Goal: Task Accomplishment & Management: Manage account settings

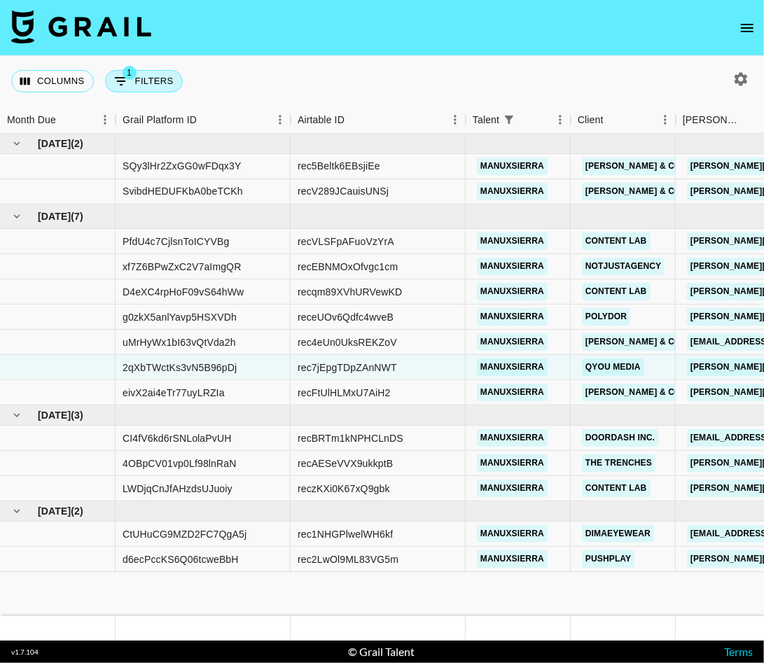
click at [157, 87] on button "1 Filters" at bounding box center [144, 81] width 78 height 22
select select "talentName"
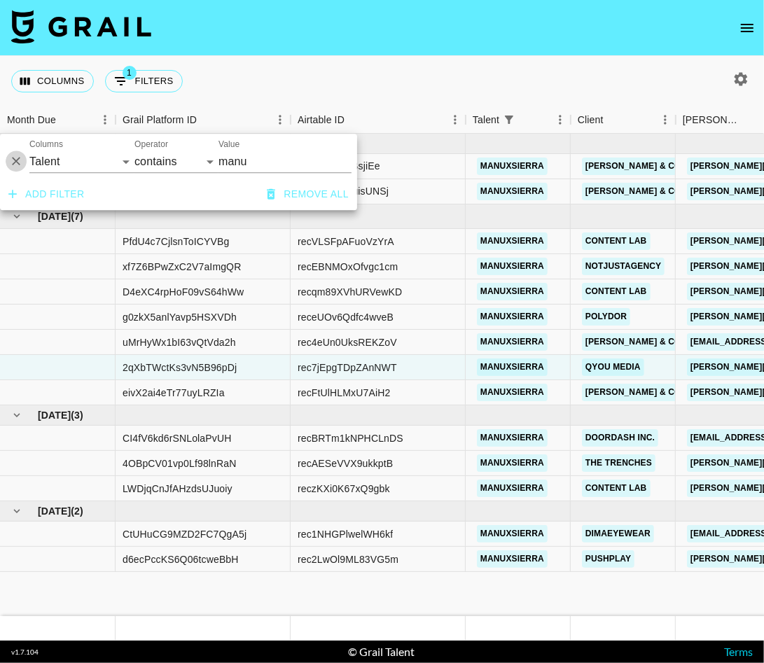
click at [20, 160] on icon "Delete" at bounding box center [16, 162] width 14 height 14
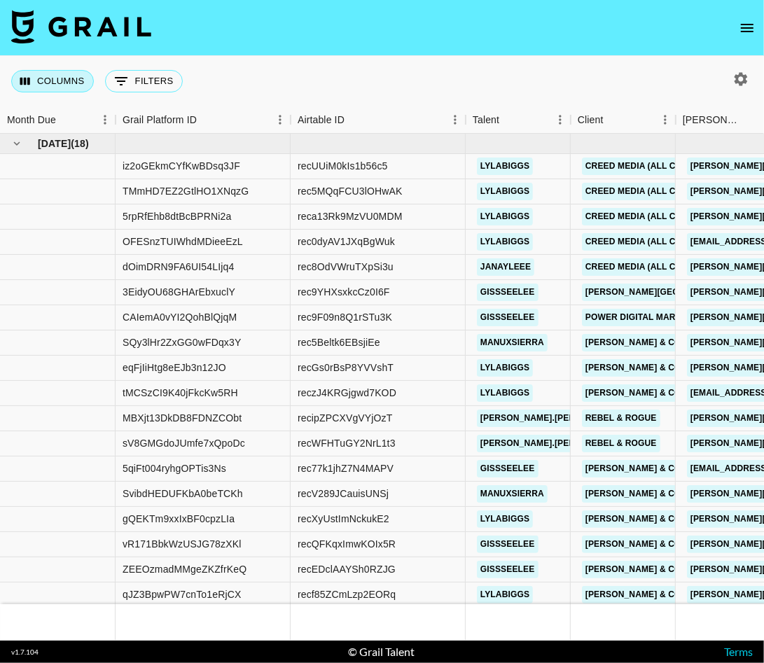
click at [80, 83] on button "Columns" at bounding box center [52, 81] width 83 height 22
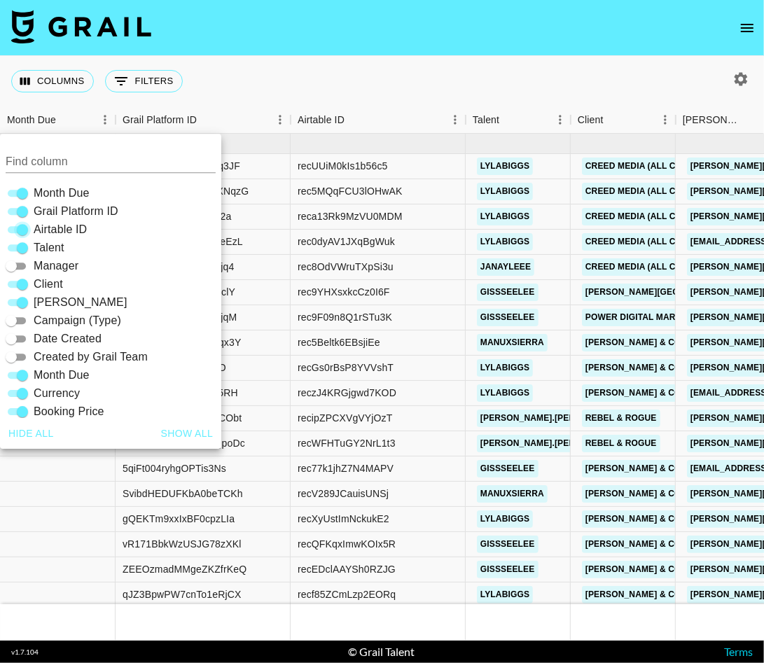
click at [21, 225] on input "Airtable ID" at bounding box center [22, 229] width 50 height 17
checkbox input "false"
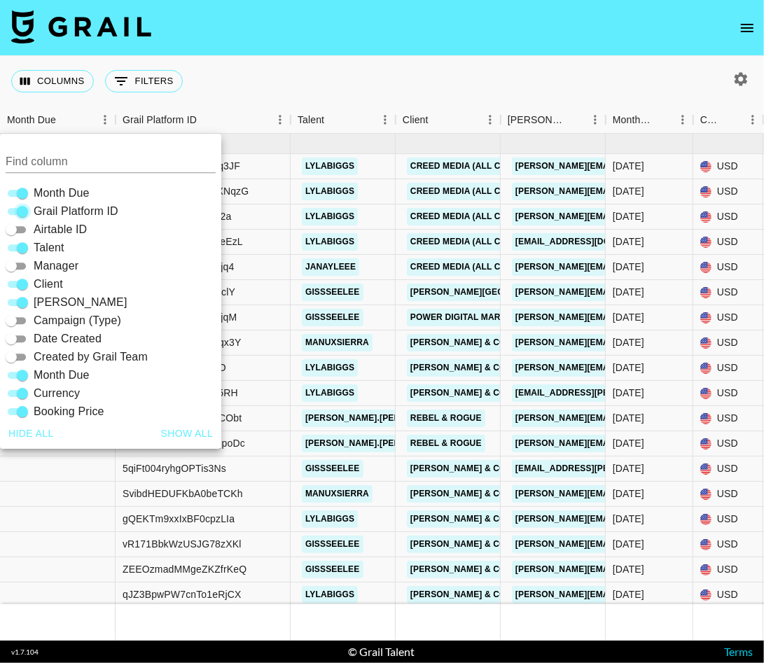
click at [21, 206] on input "Grail Platform ID" at bounding box center [22, 211] width 50 height 17
checkbox input "false"
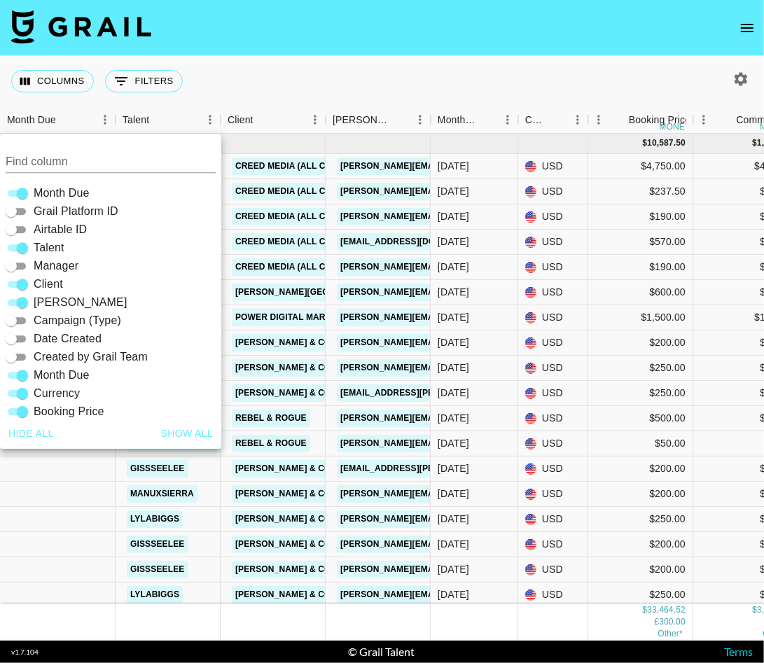
click at [262, 66] on div "Columns 0 Filters + Booking" at bounding box center [382, 81] width 764 height 50
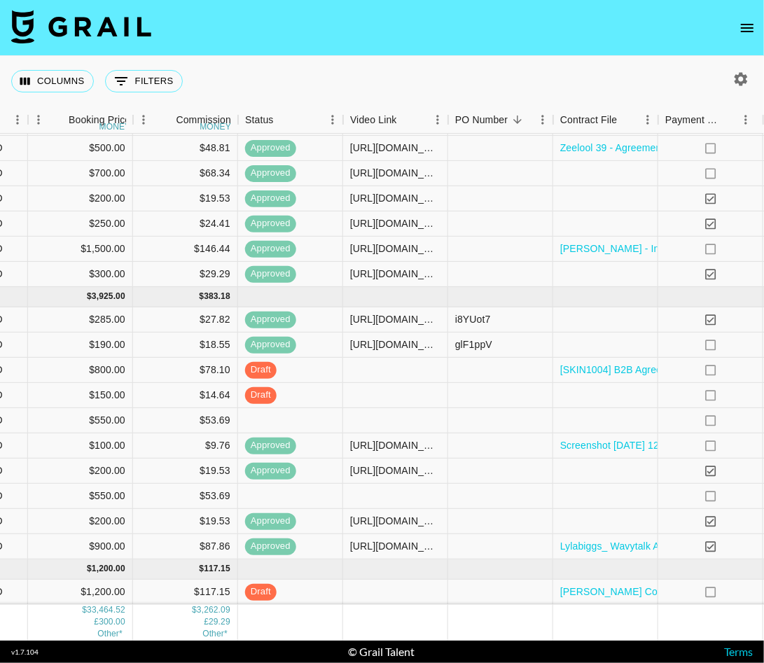
scroll to position [1258, 825]
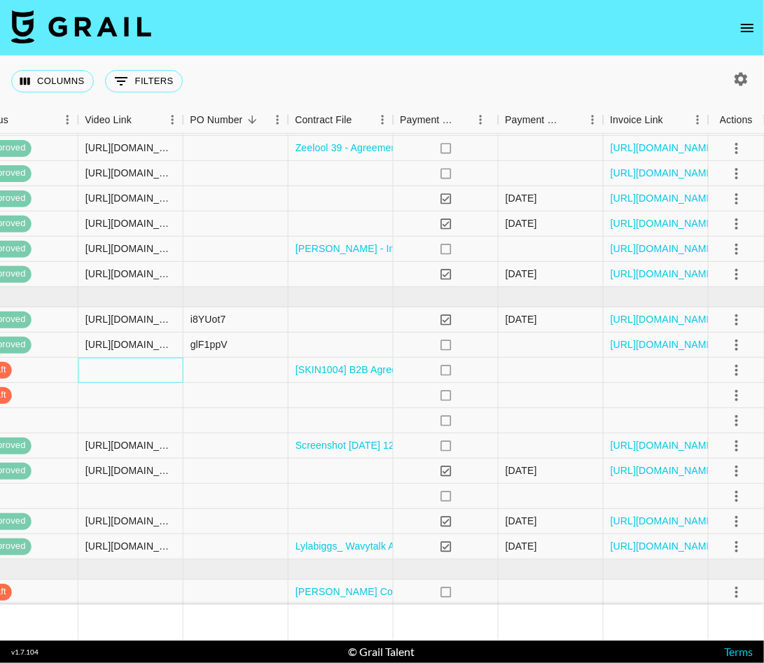
click at [150, 374] on div at bounding box center [130, 370] width 105 height 25
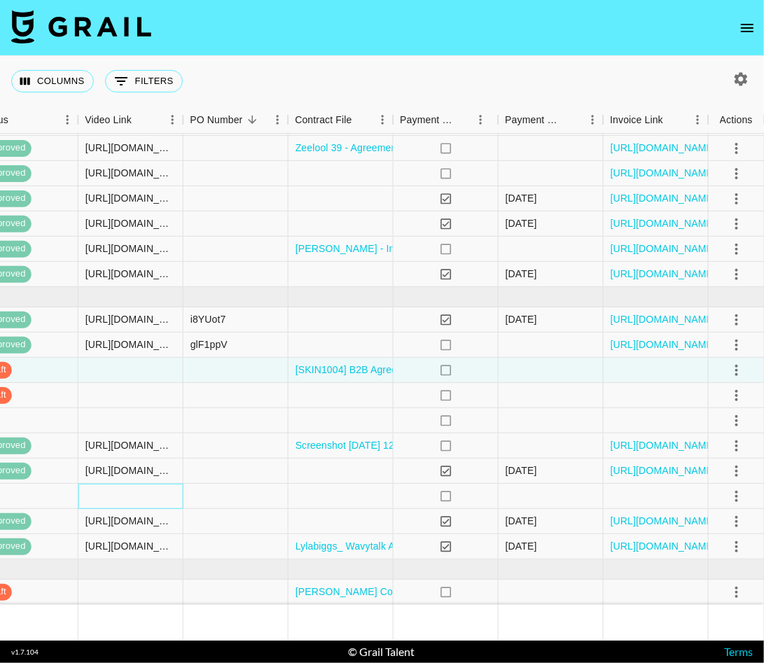
click at [152, 491] on div at bounding box center [130, 496] width 105 height 25
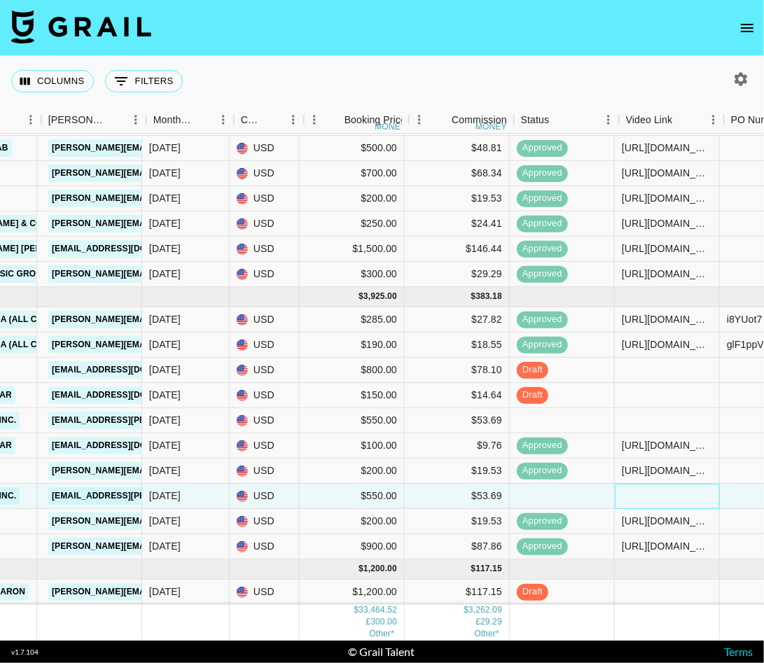
scroll to position [1258, 285]
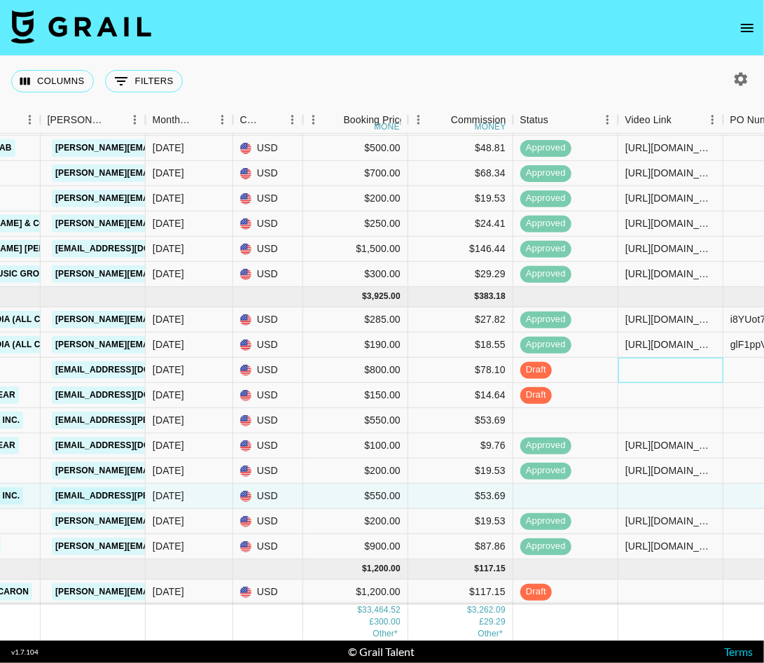
click at [639, 360] on div at bounding box center [670, 370] width 105 height 25
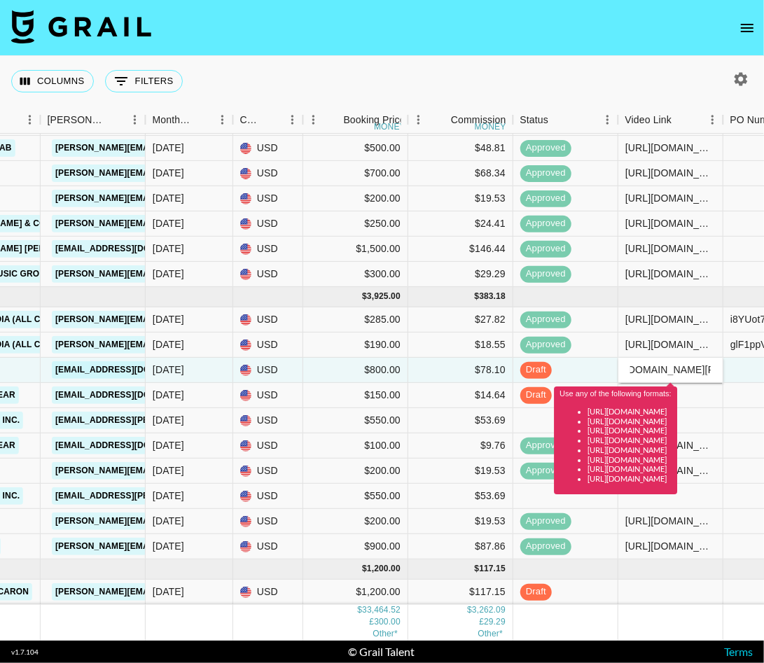
scroll to position [0, 0]
type input "[URL][DOMAIN_NAME][PERSON_NAME][DOMAIN_NAME][PERSON_NAME]"
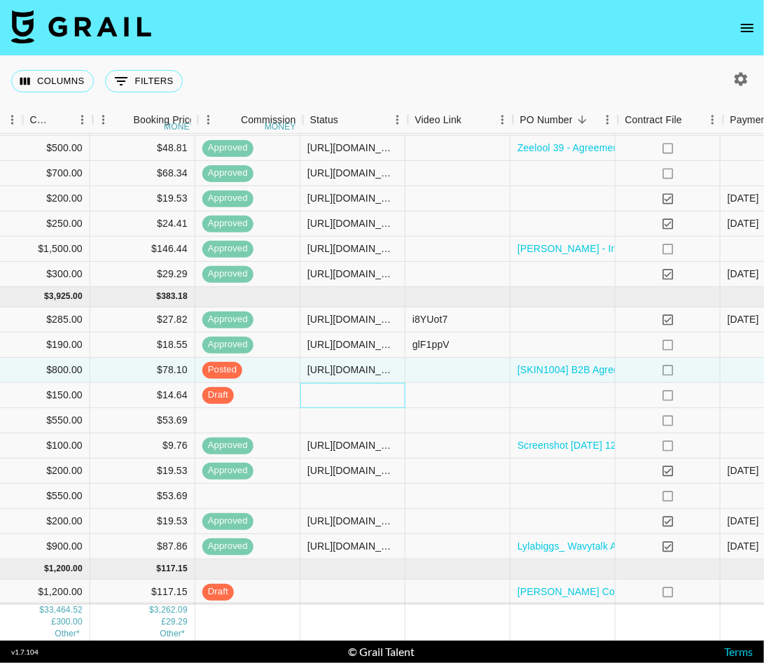
scroll to position [1258, 825]
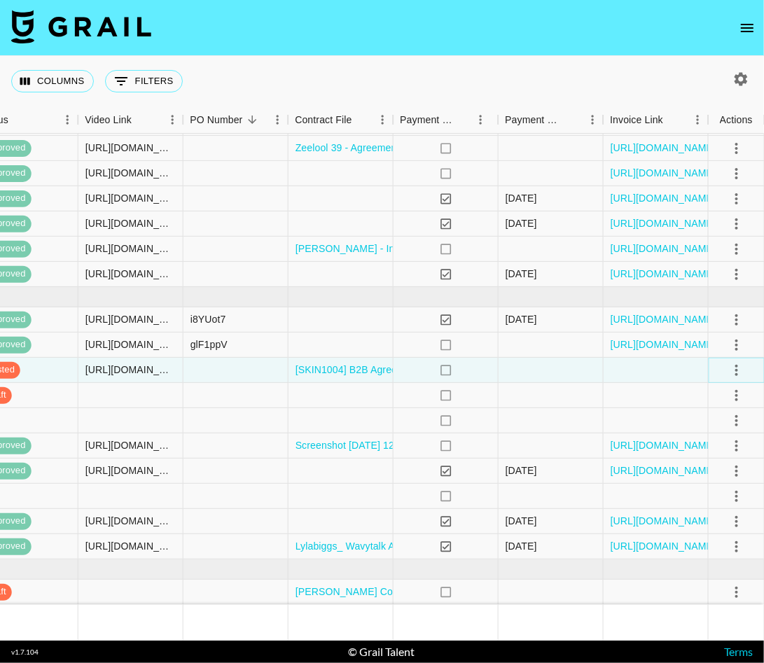
click at [731, 369] on icon "select merge strategy" at bounding box center [736, 370] width 17 height 17
click at [689, 505] on div "Approve" at bounding box center [705, 501] width 43 height 17
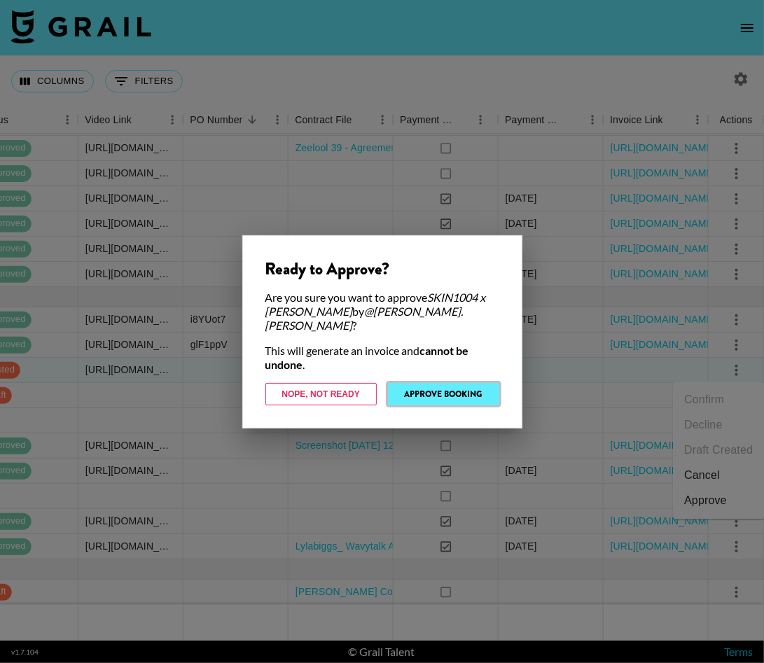
click at [436, 386] on button "Approve Booking" at bounding box center [443, 394] width 111 height 22
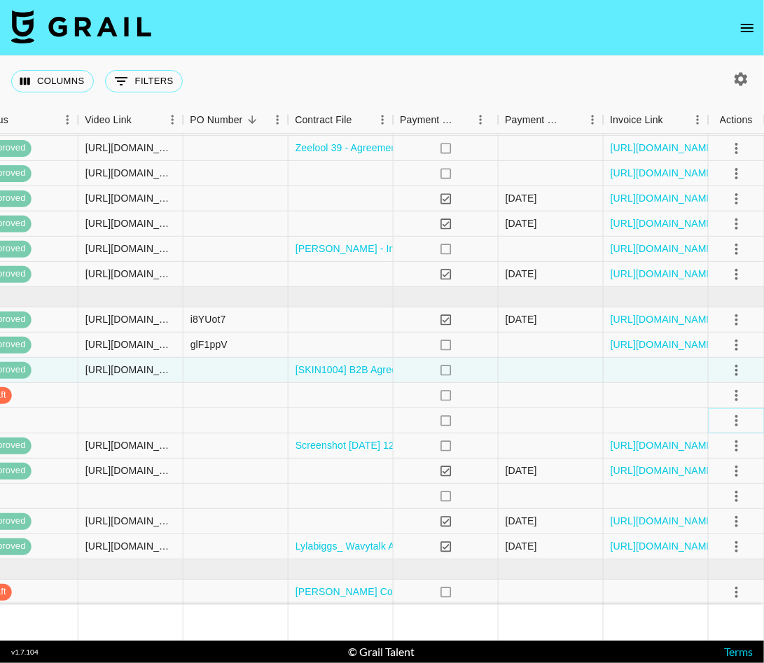
click at [736, 419] on icon "select merge strategy" at bounding box center [736, 420] width 3 height 11
click at [719, 479] on li "Decline" at bounding box center [718, 475] width 91 height 25
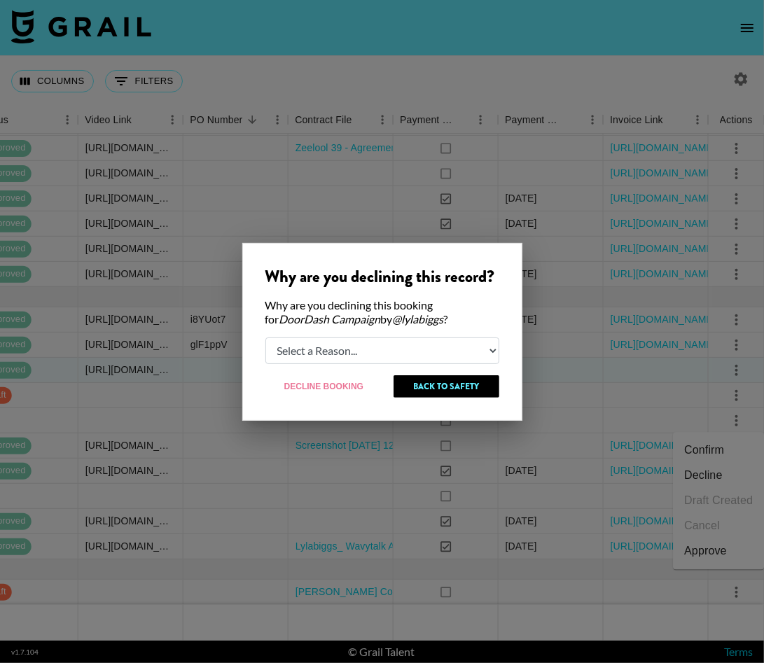
click at [455, 351] on select "Select a Reason... Relogging this deal due to a data issue The [PERSON_NAME] ca…" at bounding box center [382, 350] width 234 height 27
select select "creator_decline"
click at [265, 337] on select "Select a Reason... Relogging this deal due to a data issue The [PERSON_NAME] ca…" at bounding box center [382, 350] width 234 height 27
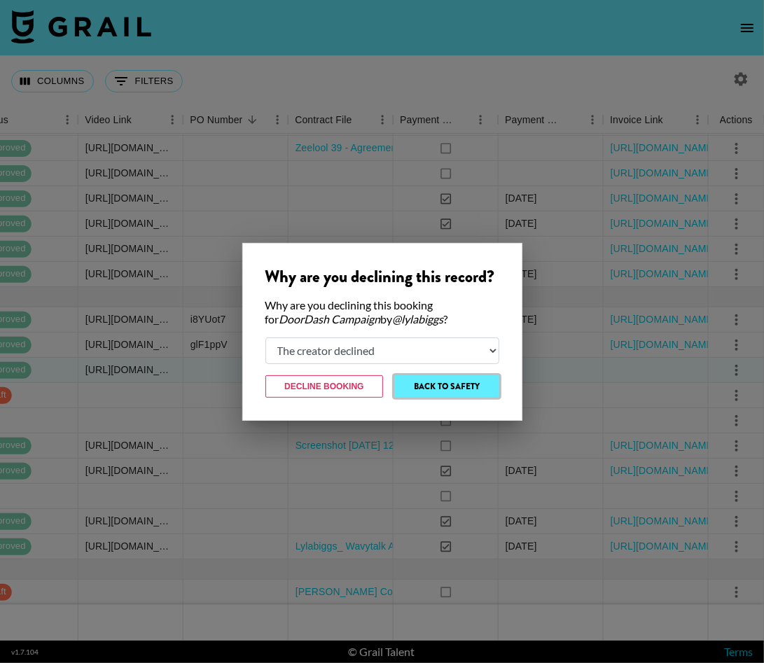
click at [442, 386] on button "Back to Safety" at bounding box center [446, 386] width 104 height 22
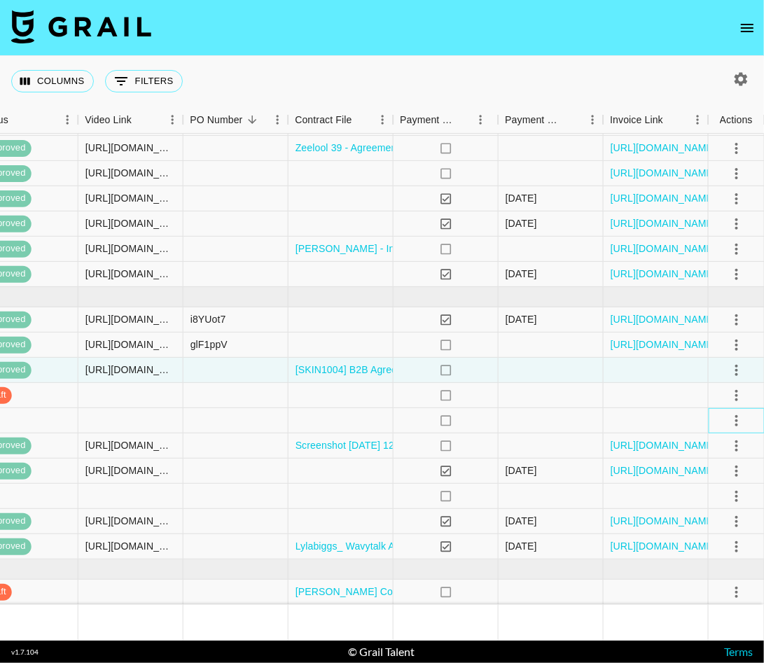
click at [743, 408] on div at bounding box center [736, 420] width 56 height 25
click at [738, 413] on icon "select merge strategy" at bounding box center [736, 420] width 17 height 17
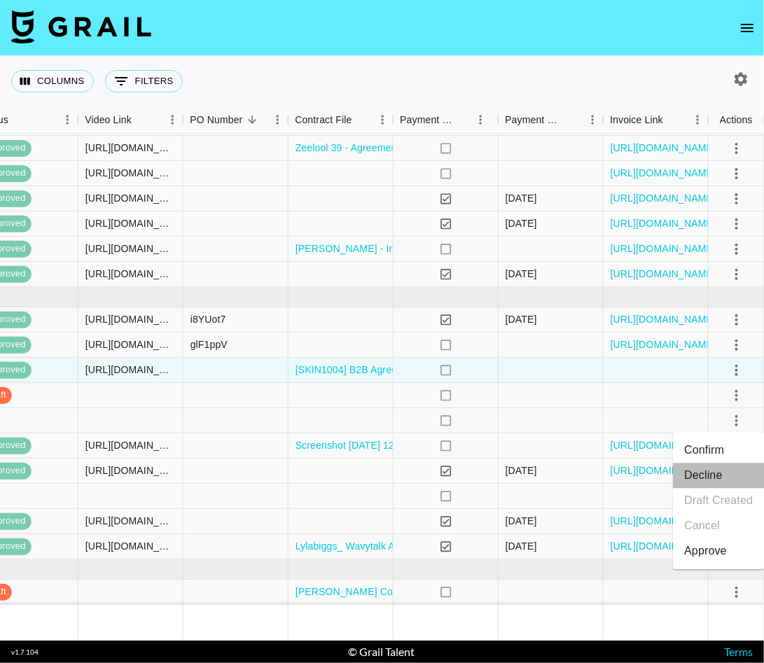
click at [710, 469] on li "Decline" at bounding box center [718, 475] width 91 height 25
select select "creator_decline"
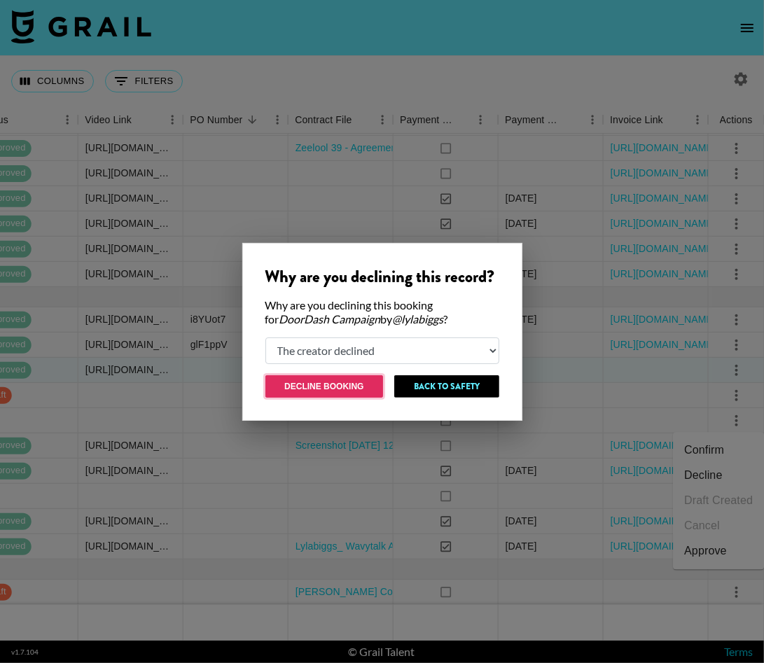
click at [351, 381] on button "Decline Booking" at bounding box center [324, 386] width 118 height 22
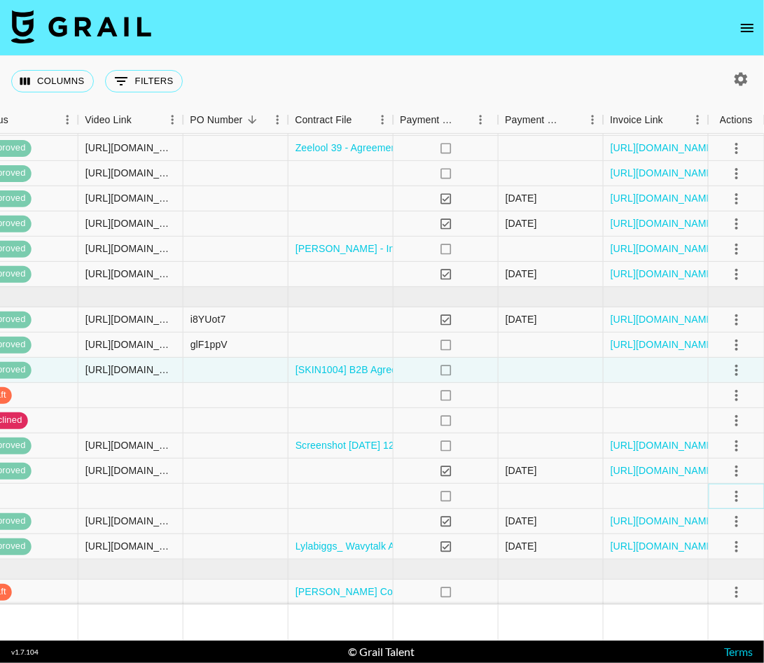
click at [735, 495] on icon "select merge strategy" at bounding box center [736, 496] width 3 height 11
click at [706, 546] on li "Decline" at bounding box center [718, 551] width 91 height 25
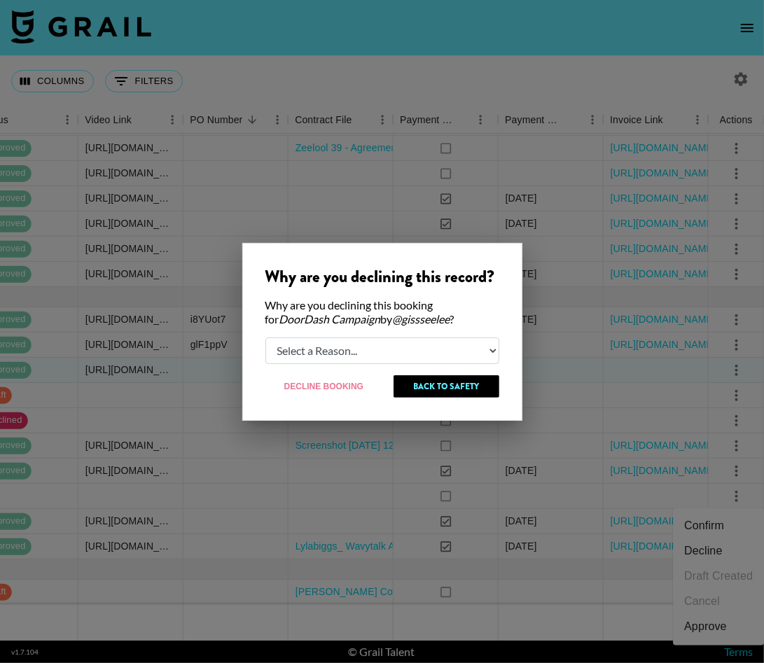
click at [367, 353] on select "Select a Reason... Relogging this deal due to a data issue The [PERSON_NAME] ca…" at bounding box center [382, 350] width 234 height 27
select select "creator_decline"
click at [265, 337] on select "Select a Reason... Relogging this deal due to a data issue The [PERSON_NAME] ca…" at bounding box center [382, 350] width 234 height 27
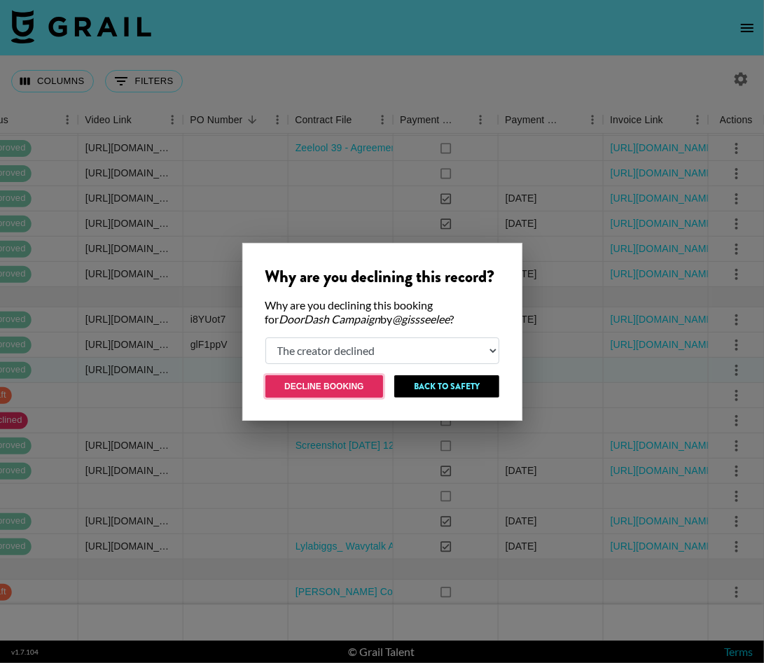
click at [314, 387] on button "Decline Booking" at bounding box center [324, 386] width 118 height 22
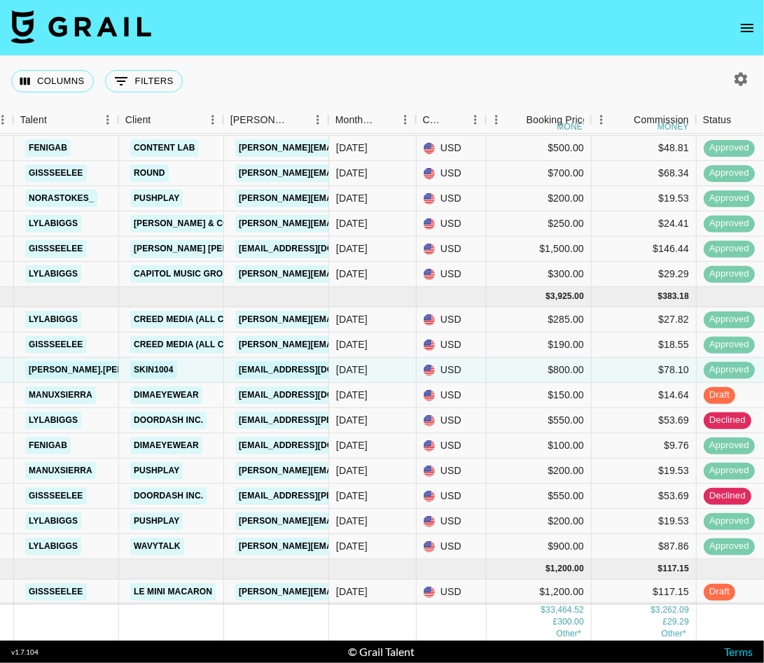
scroll to position [1258, 102]
click at [349, 371] on div "[DATE]" at bounding box center [350, 370] width 31 height 14
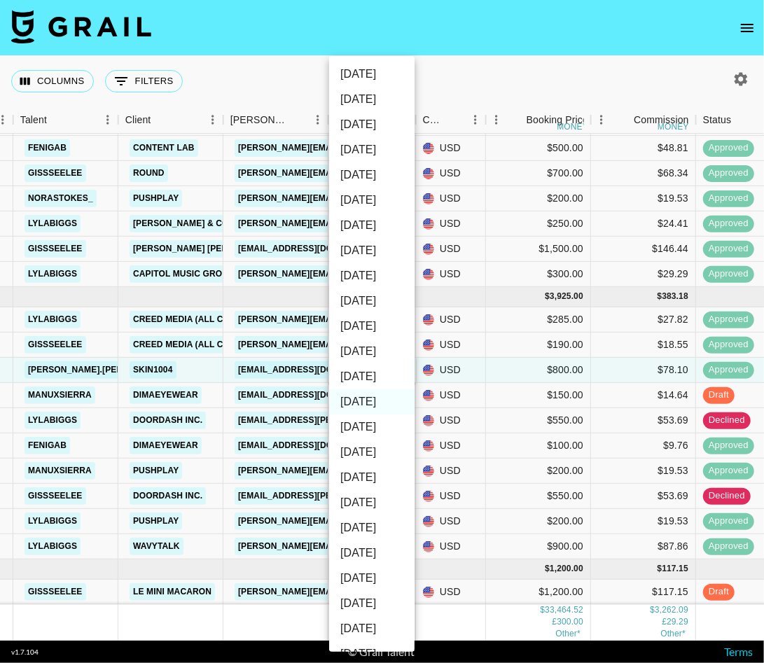
click at [360, 374] on li "[DATE]" at bounding box center [371, 376] width 85 height 25
type input "[DATE]"
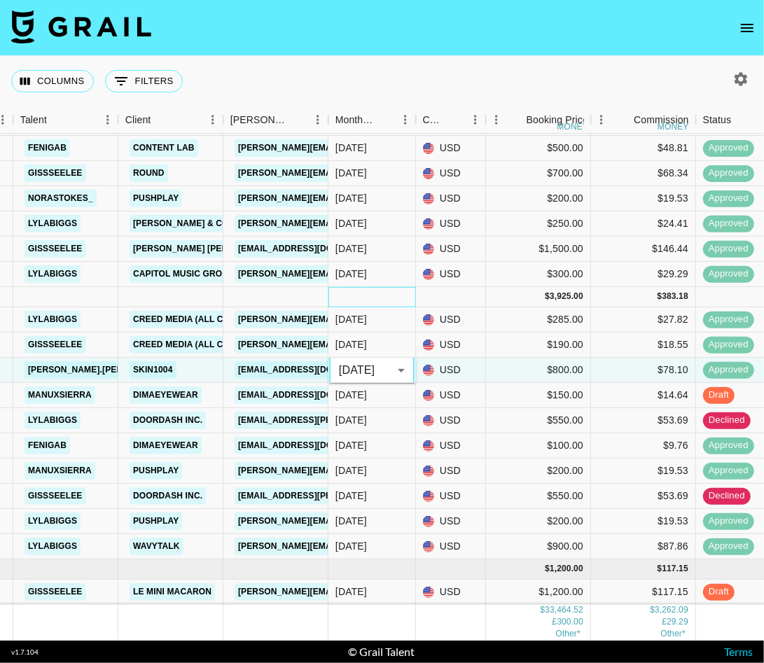
click at [367, 298] on div at bounding box center [371, 297] width 87 height 20
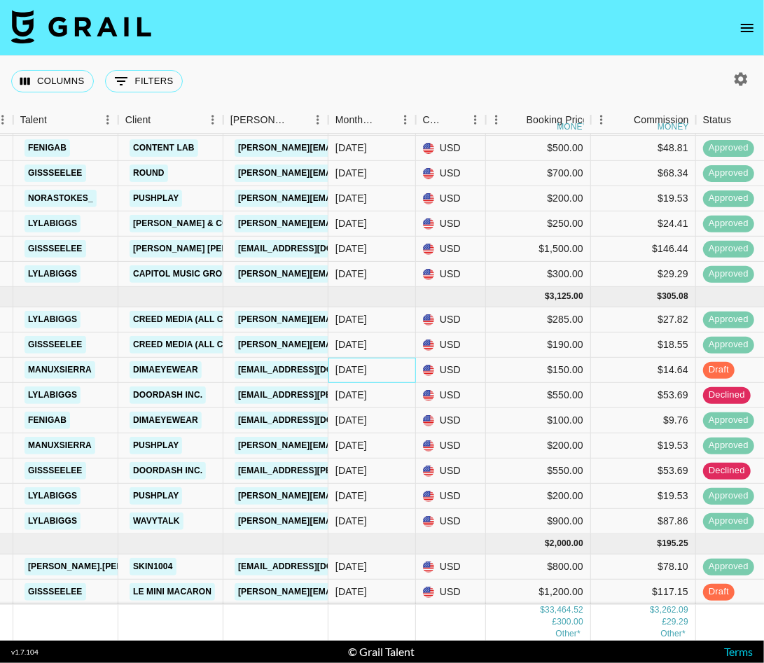
click at [360, 368] on div "[DATE]" at bounding box center [350, 370] width 31 height 14
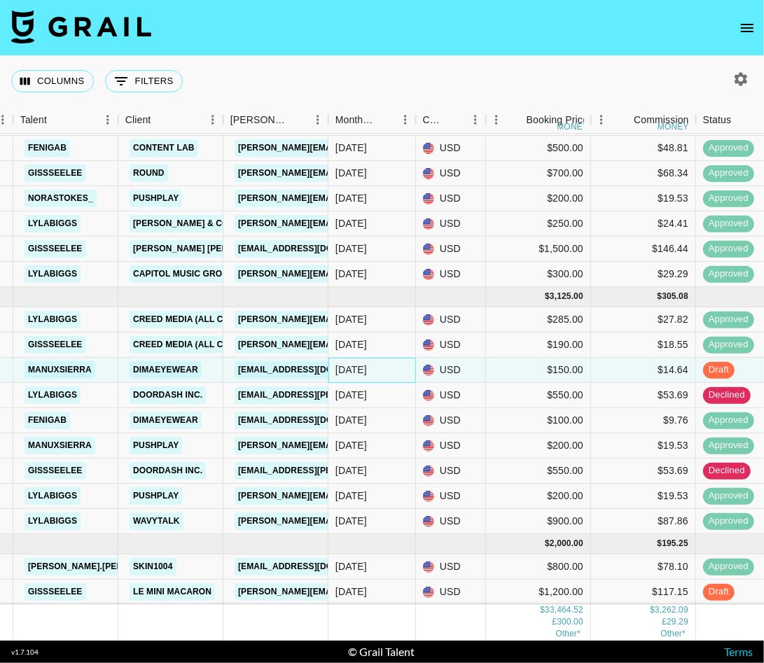
click at [360, 368] on div "[DATE]" at bounding box center [350, 370] width 31 height 14
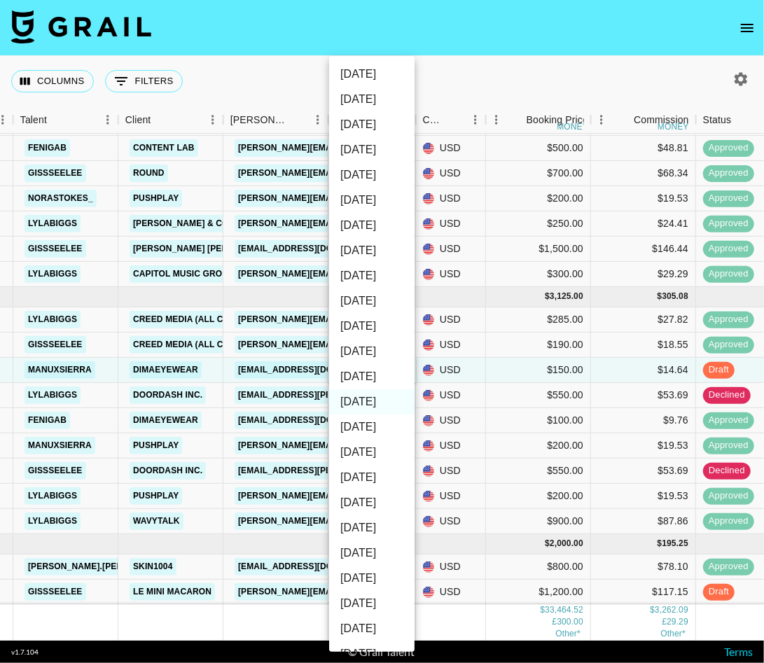
click at [362, 375] on li "[DATE]" at bounding box center [371, 376] width 85 height 25
type input "[DATE]"
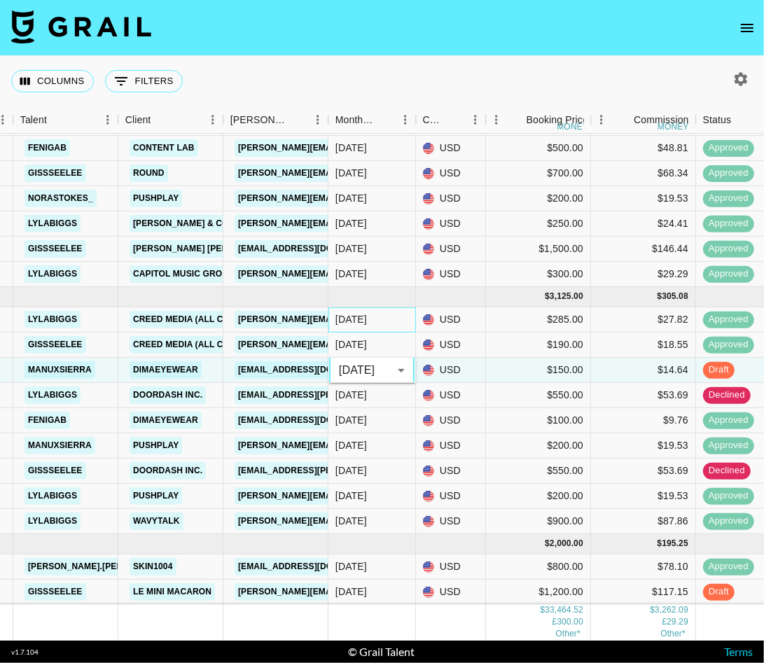
click at [368, 311] on div "[DATE]" at bounding box center [371, 319] width 87 height 25
